Goal: Task Accomplishment & Management: Use online tool/utility

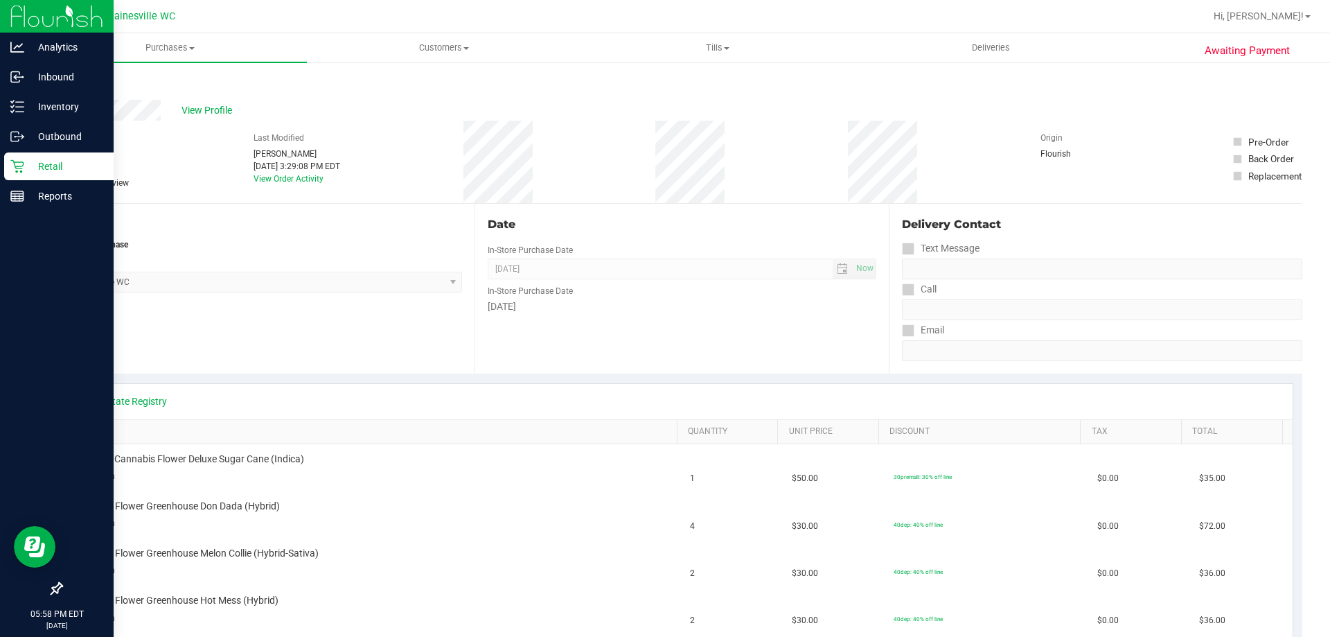
click at [39, 164] on p "Retail" at bounding box center [65, 166] width 83 height 17
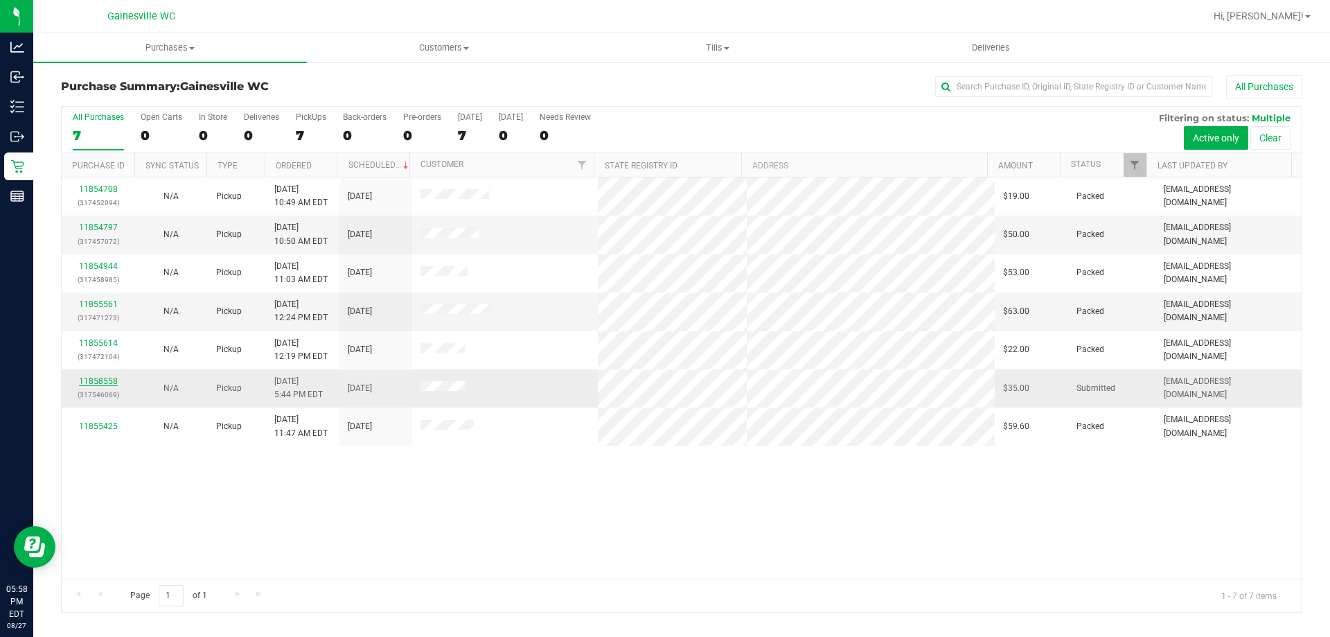
click at [97, 377] on link "11858558" at bounding box center [98, 381] width 39 height 10
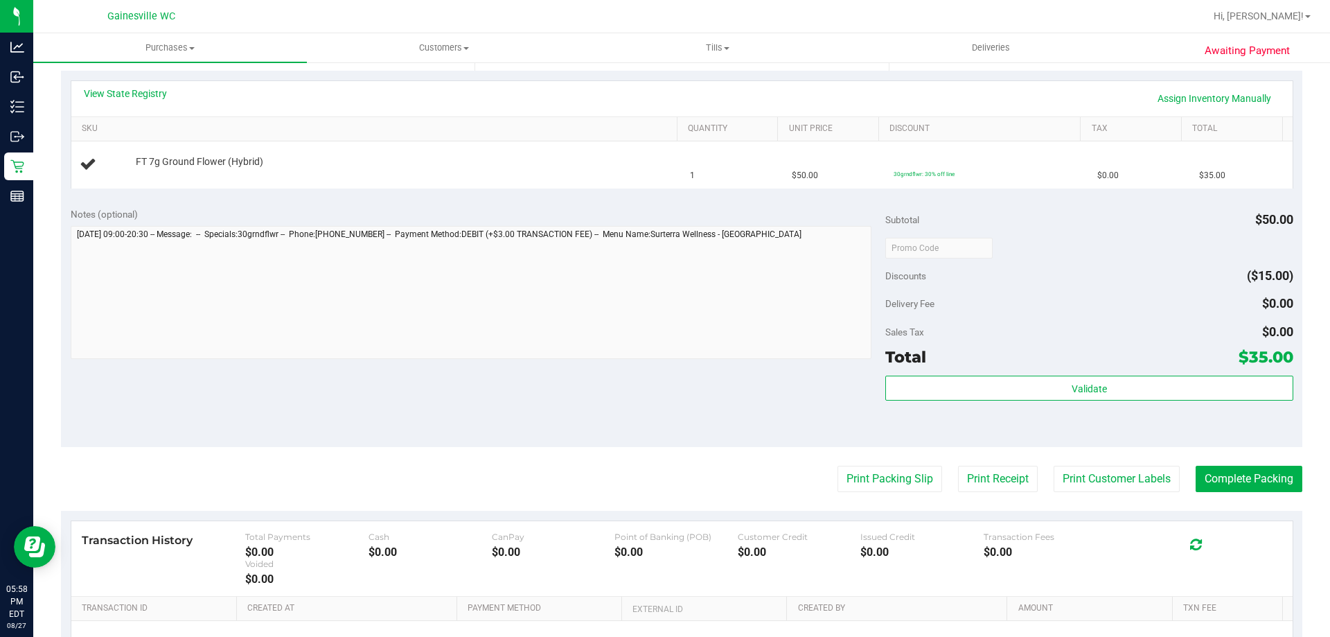
scroll to position [416, 0]
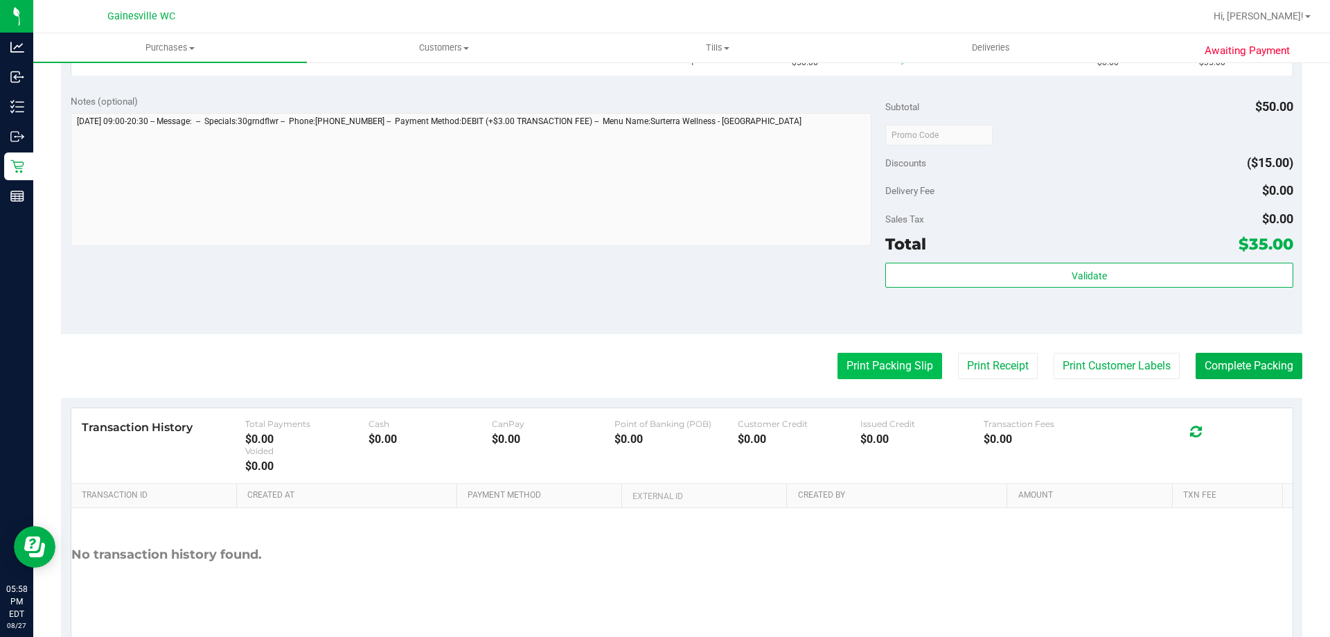
click at [884, 366] on button "Print Packing Slip" at bounding box center [890, 366] width 105 height 26
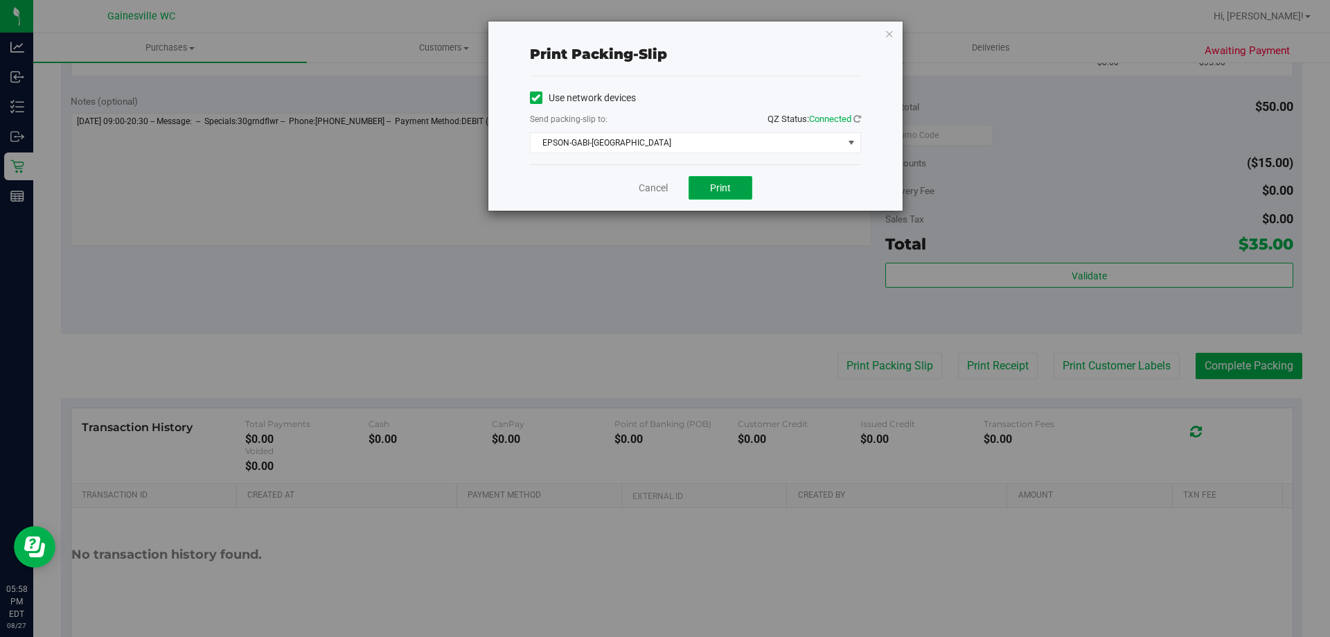
click at [714, 185] on span "Print" at bounding box center [720, 187] width 21 height 11
click at [892, 31] on icon "button" at bounding box center [890, 33] width 10 height 17
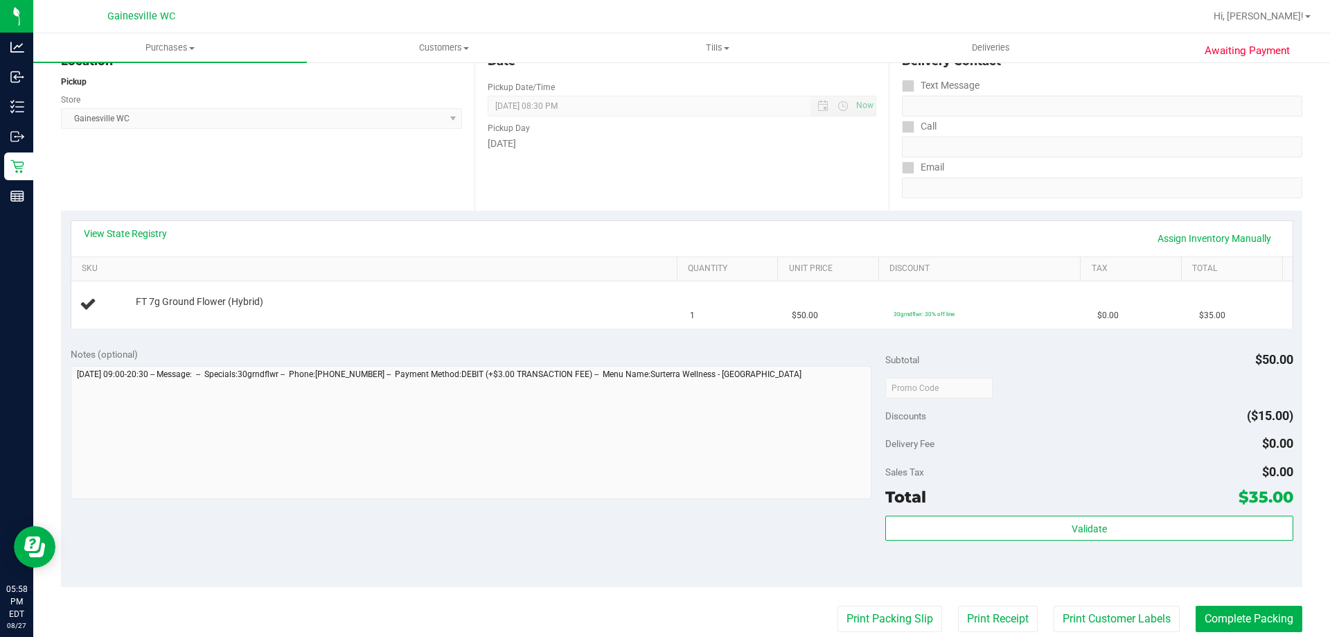
scroll to position [139, 0]
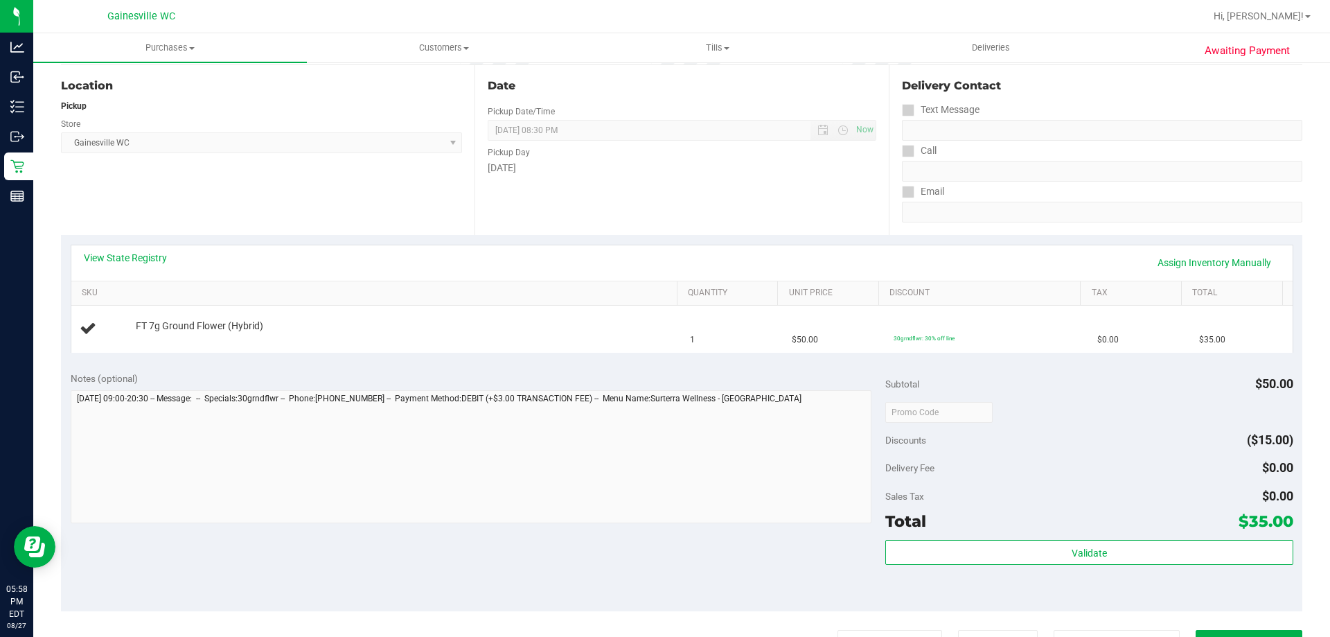
click at [838, 630] on button "Print Packing Slip" at bounding box center [890, 643] width 105 height 26
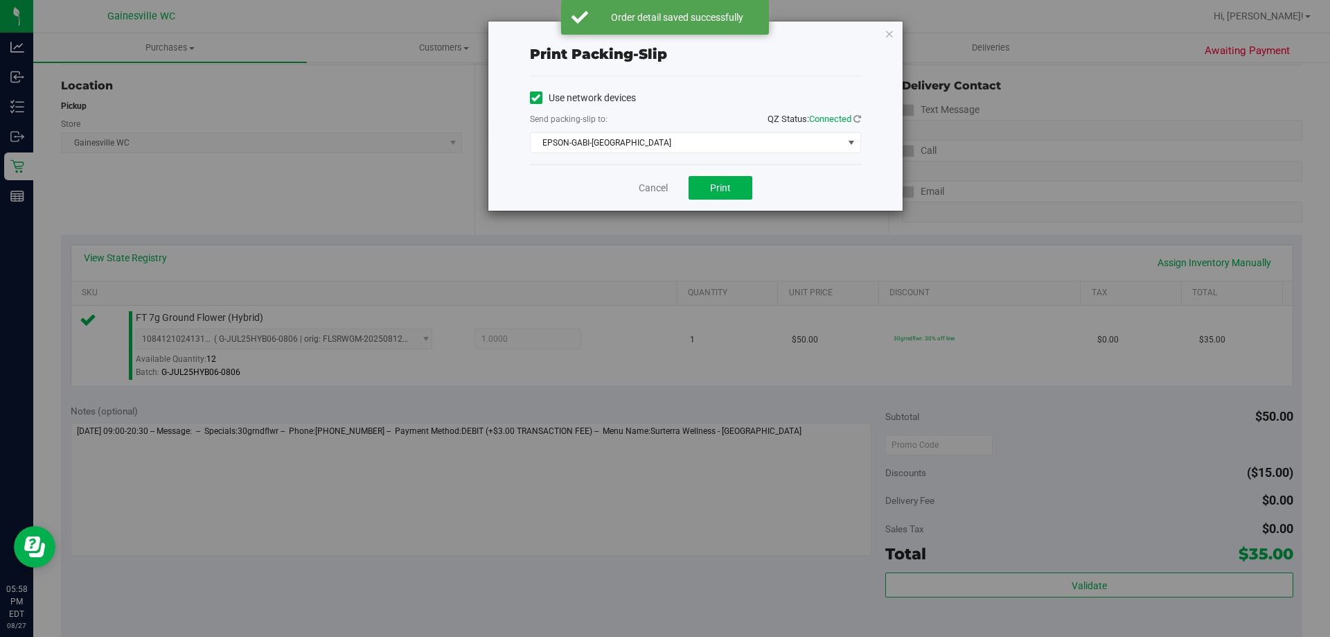
click at [895, 31] on div "Print packing-slip Use network devices Send packing-slip to: QZ Status: Connect…" at bounding box center [695, 115] width 414 height 189
click at [890, 33] on icon "button" at bounding box center [890, 33] width 10 height 17
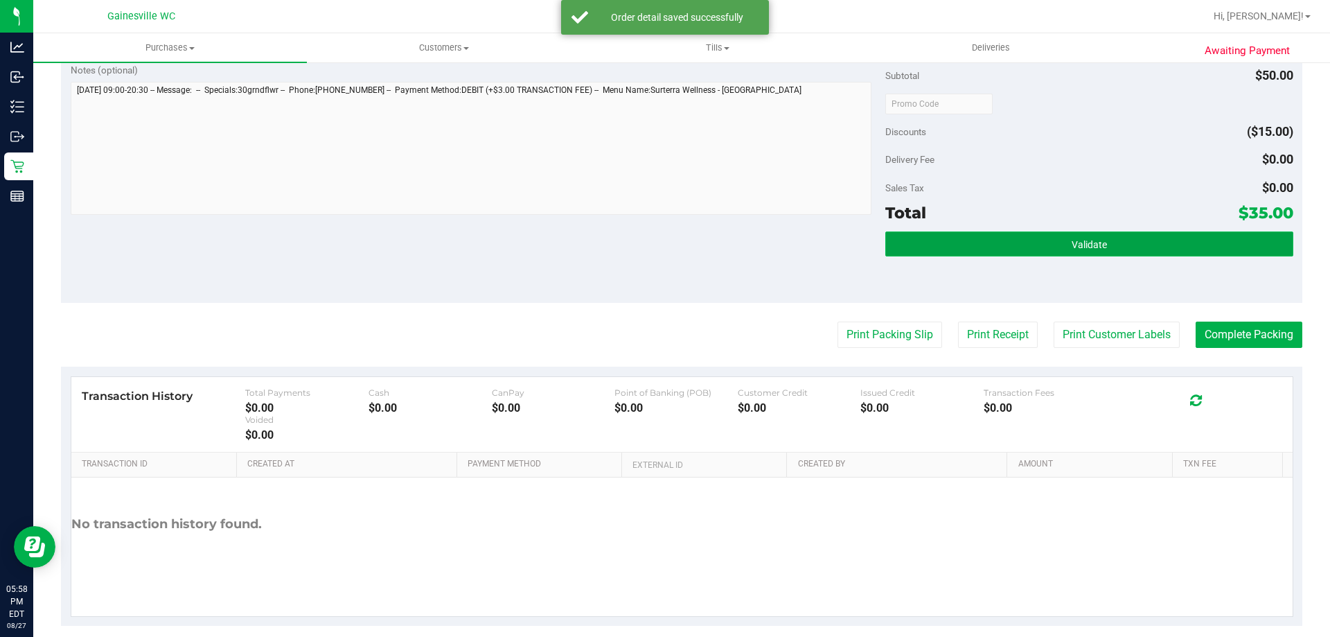
click at [1118, 240] on button "Validate" at bounding box center [1089, 243] width 407 height 25
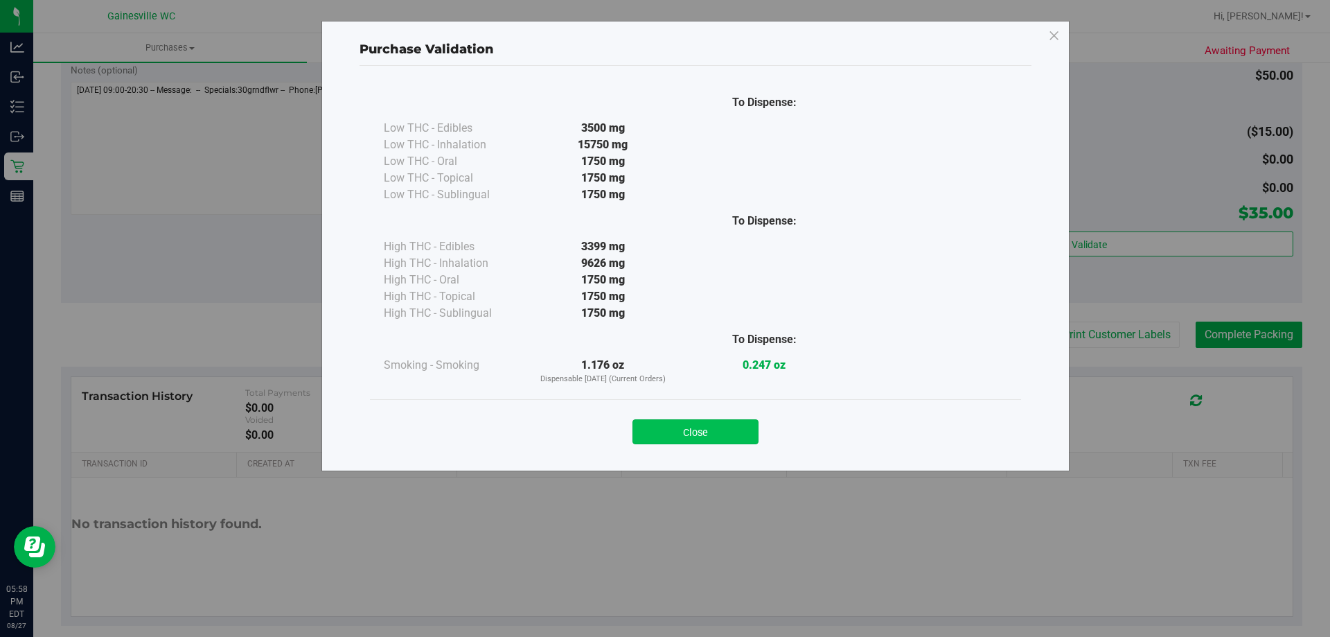
click at [712, 429] on button "Close" at bounding box center [696, 431] width 126 height 25
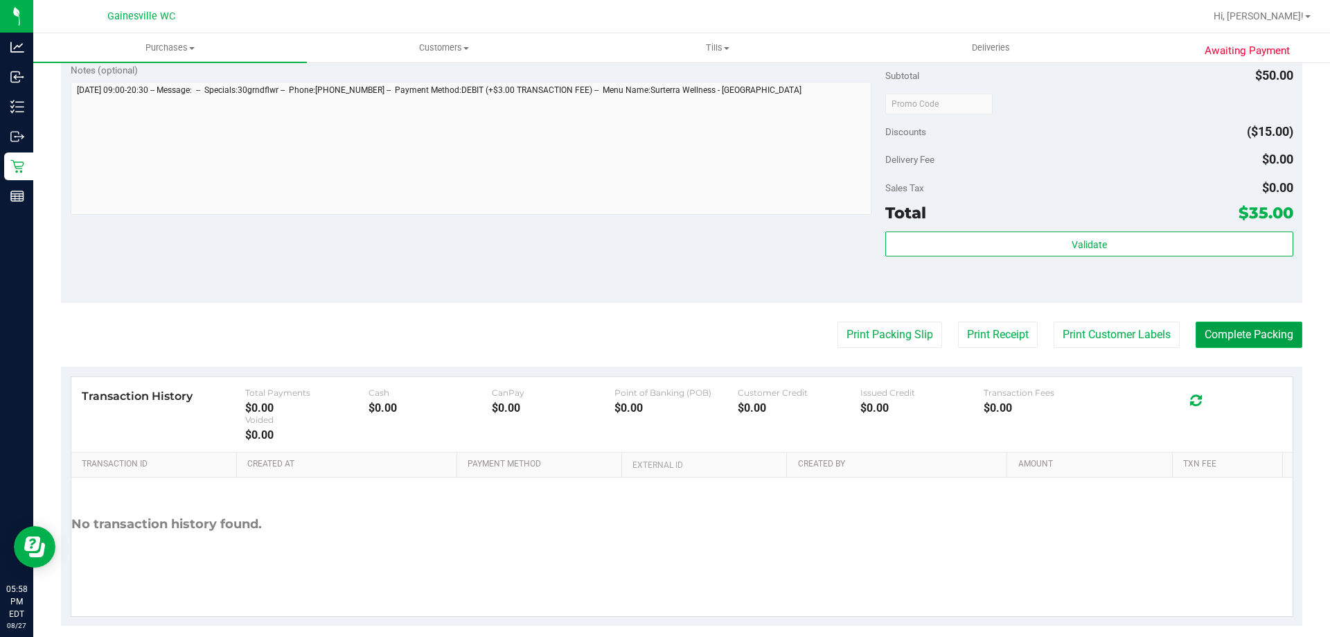
click at [1220, 331] on button "Complete Packing" at bounding box center [1249, 335] width 107 height 26
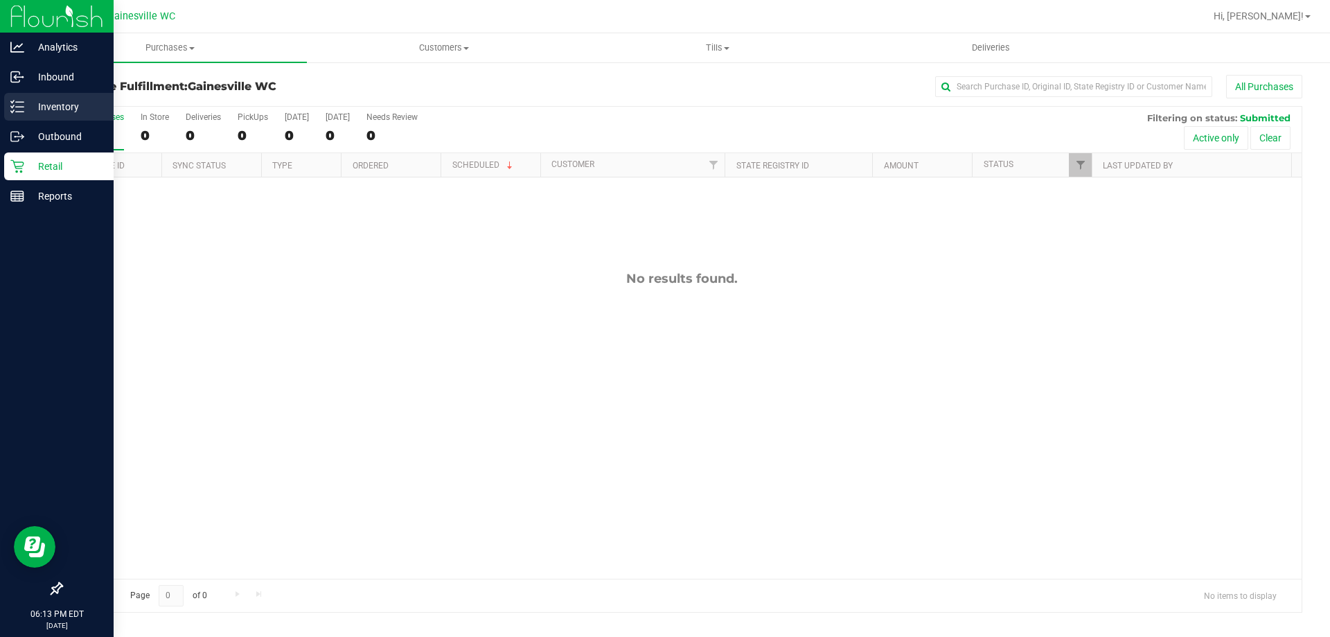
click at [55, 102] on p "Inventory" at bounding box center [65, 106] width 83 height 17
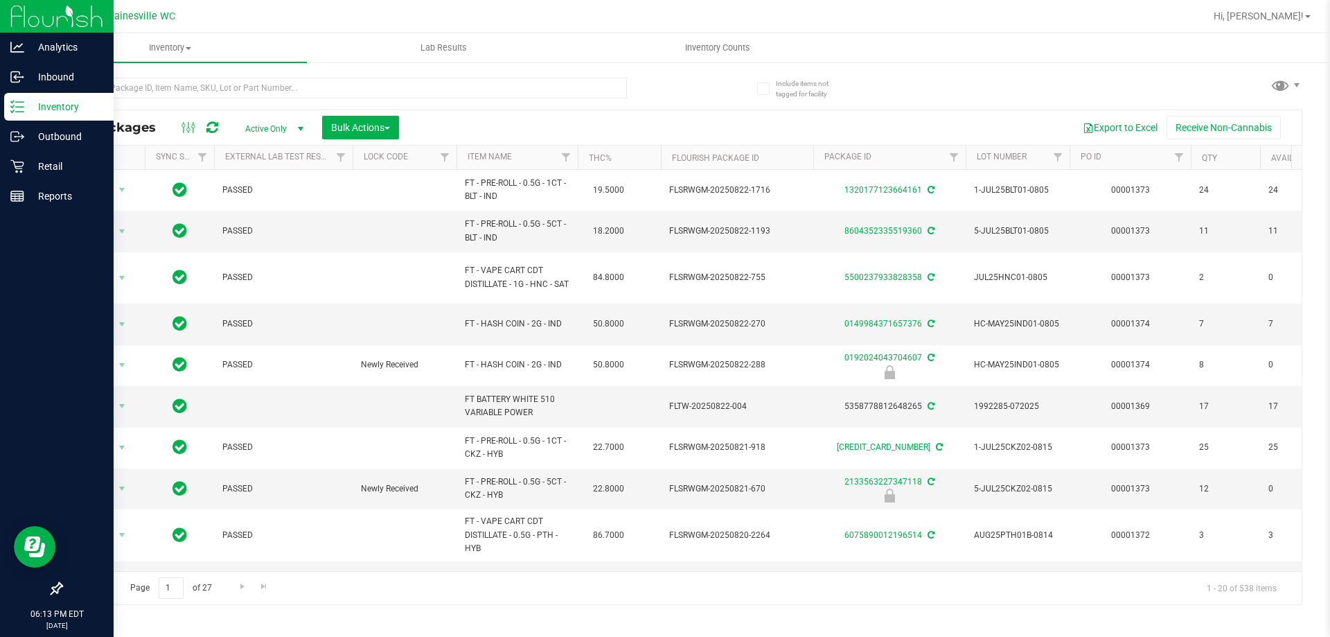
click at [152, 73] on div at bounding box center [371, 87] width 621 height 44
click at [150, 83] on input "text" at bounding box center [344, 88] width 566 height 21
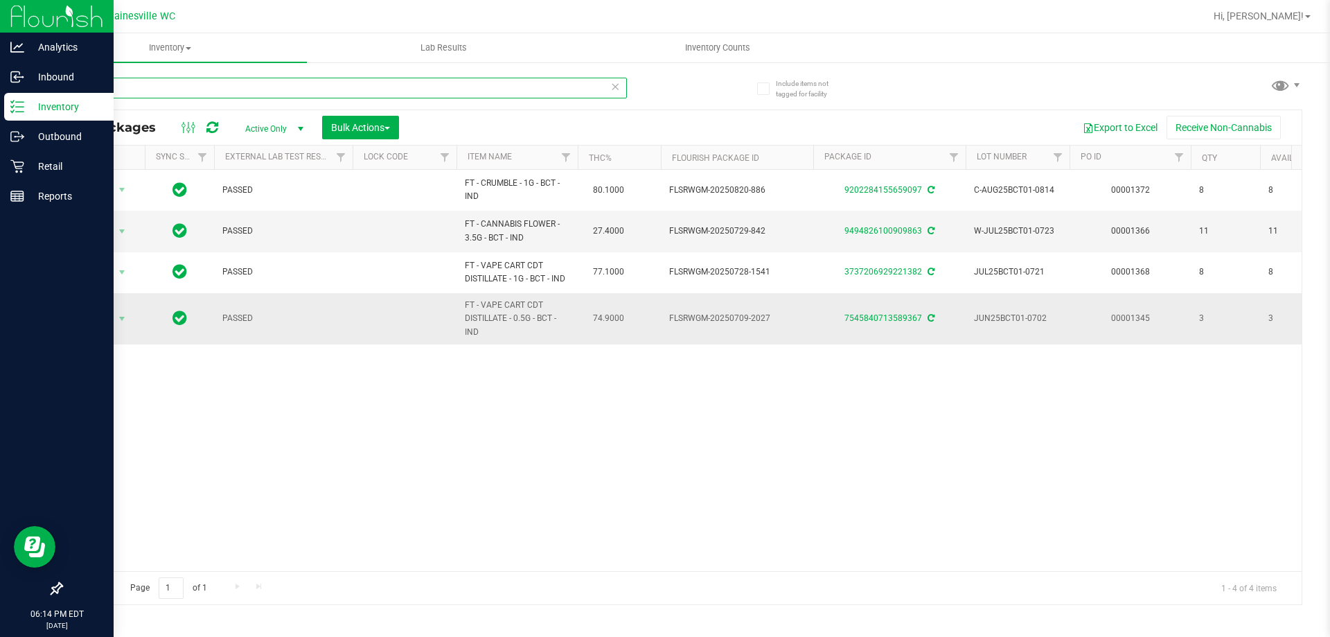
type input "bos"
click at [876, 312] on div "7545840713589367" at bounding box center [889, 318] width 157 height 13
click at [869, 319] on link "7545840713589367" at bounding box center [884, 318] width 78 height 10
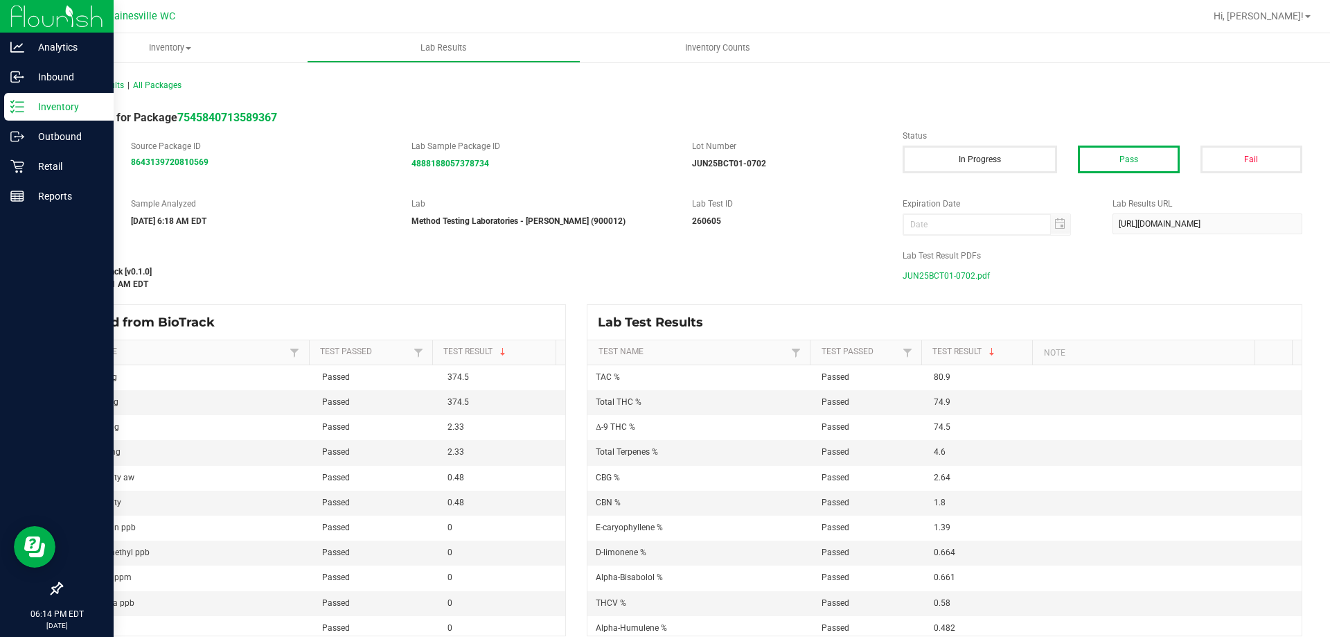
click at [951, 272] on span "JUN25BCT01-0702.pdf" at bounding box center [946, 275] width 87 height 21
click at [23, 105] on icon at bounding box center [17, 107] width 14 height 14
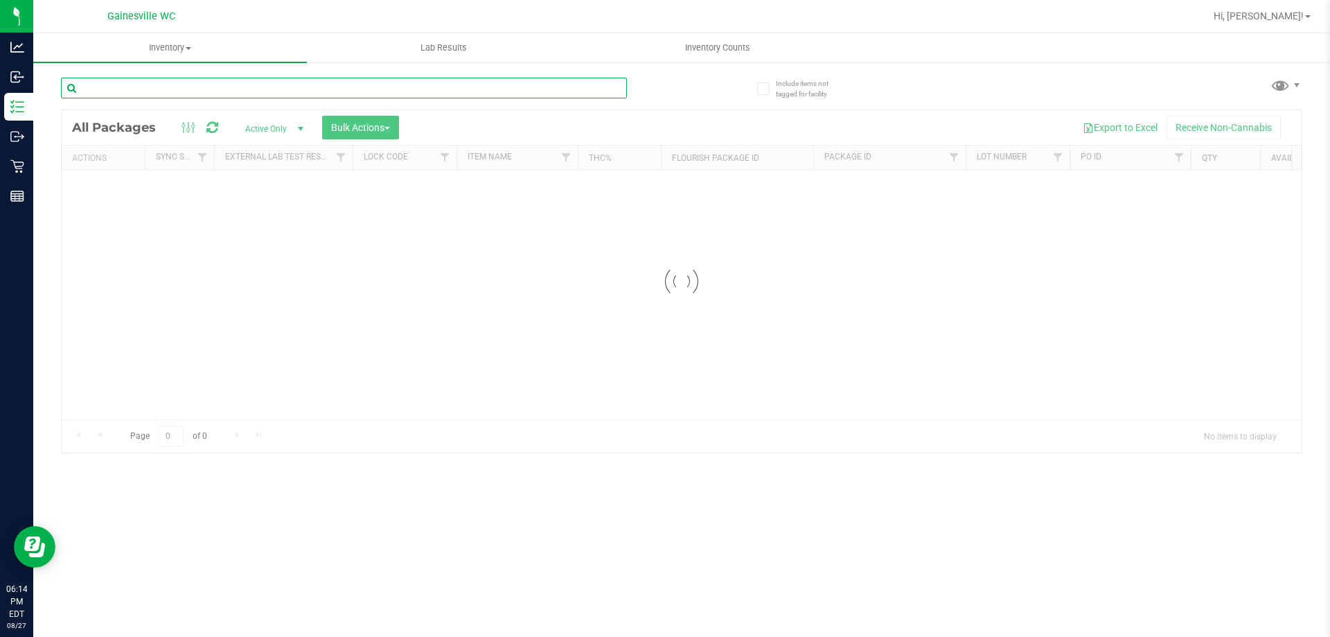
click at [260, 81] on input "text" at bounding box center [344, 88] width 566 height 21
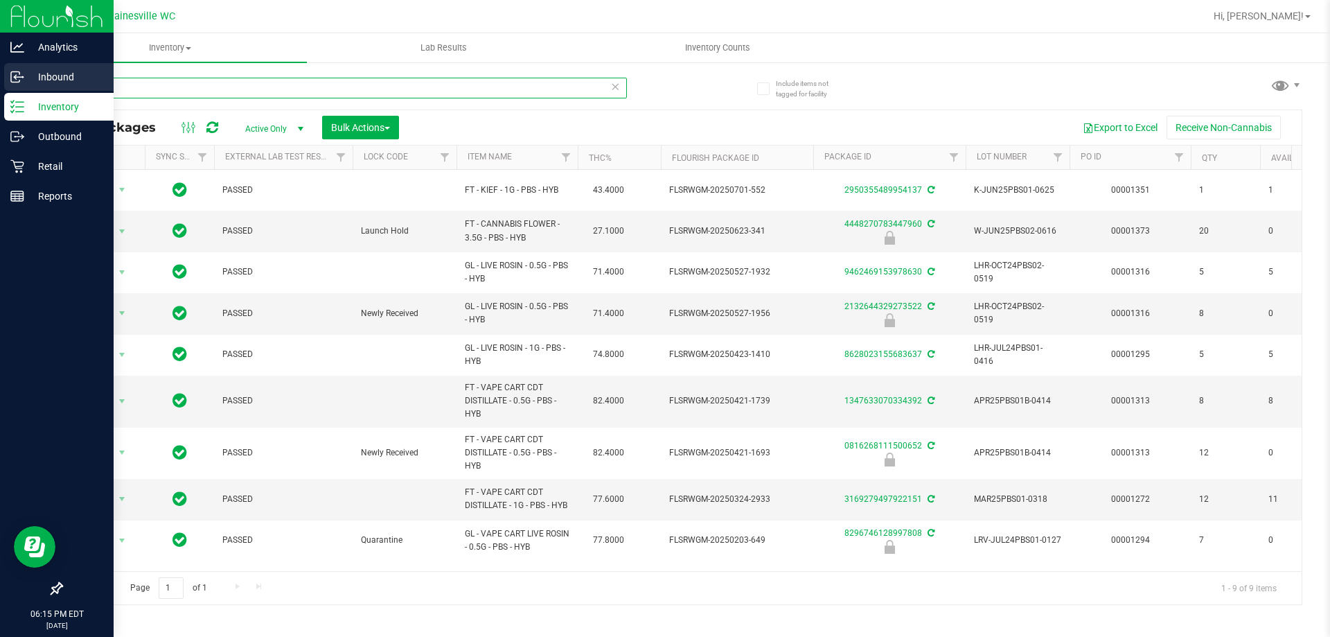
drag, startPoint x: 137, startPoint y: 94, endPoint x: 30, endPoint y: 89, distance: 106.8
click at [0, 94] on div "Analytics Inbound Inventory Outbound Retail Reports 06:15 PM EDT [DATE] 08/27 G…" at bounding box center [665, 318] width 1330 height 637
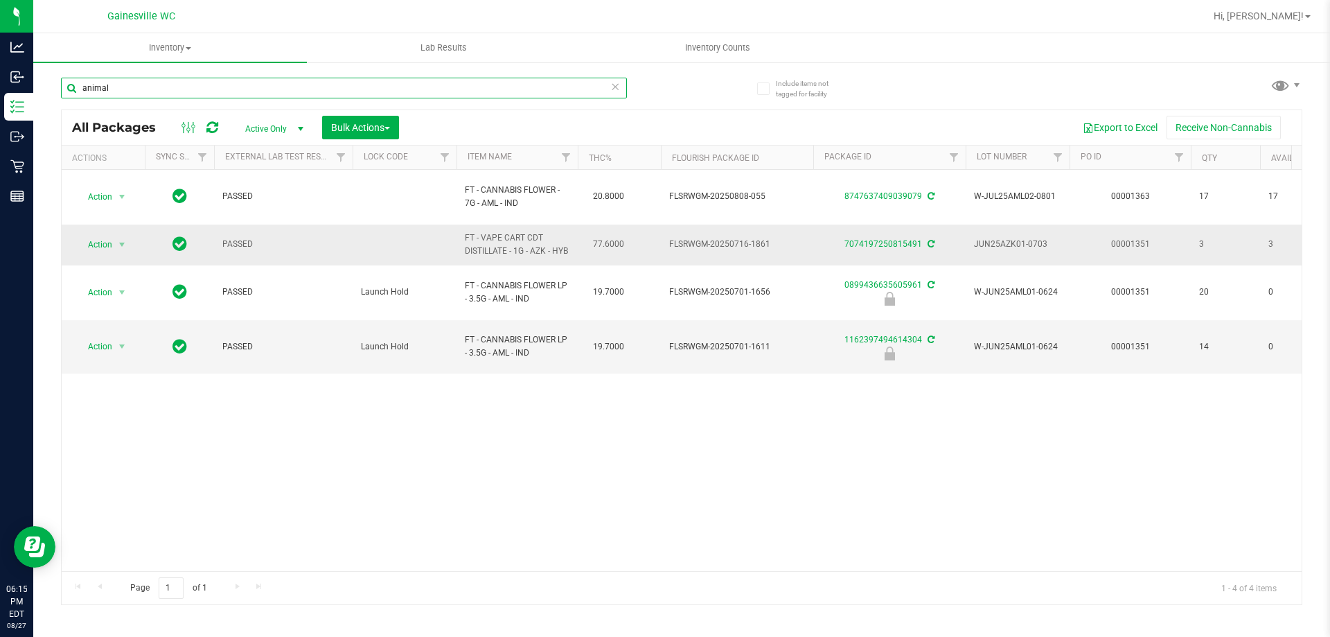
type input "animal"
click at [901, 243] on td "7074197250815491" at bounding box center [889, 244] width 152 height 41
click at [902, 240] on link "7074197250815491" at bounding box center [884, 244] width 78 height 10
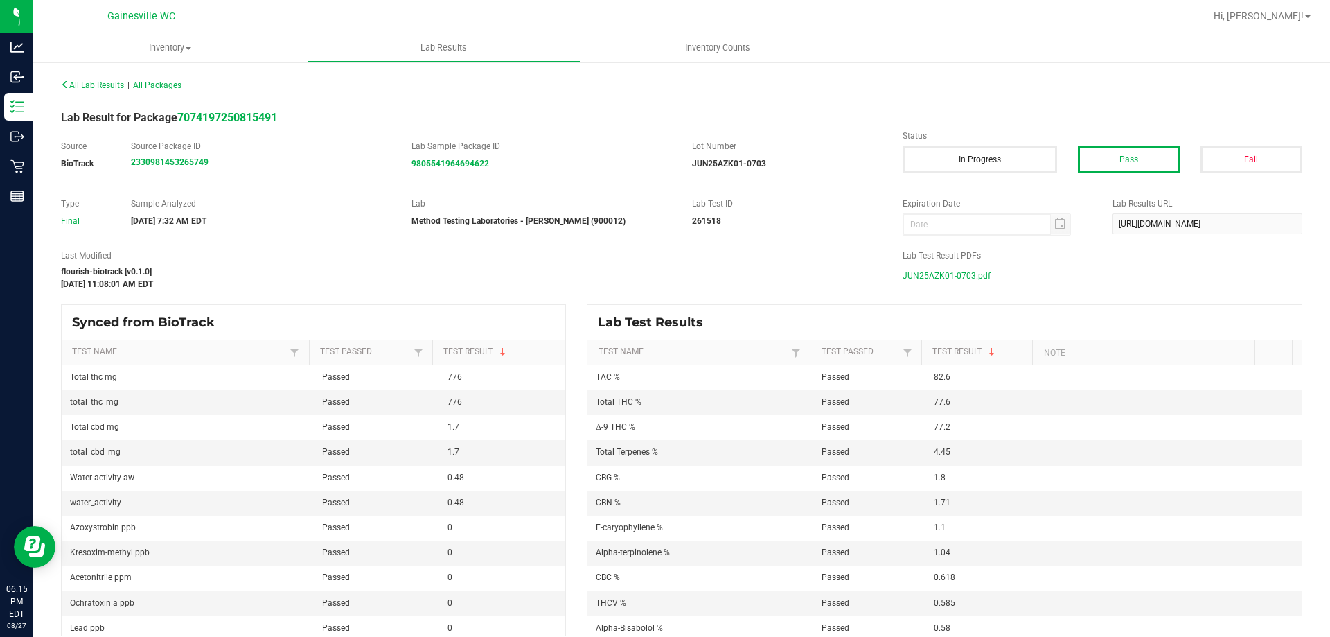
click at [965, 274] on span "JUN25AZK01-0703.pdf" at bounding box center [947, 275] width 88 height 21
